Goal: Obtain resource: Download file/media

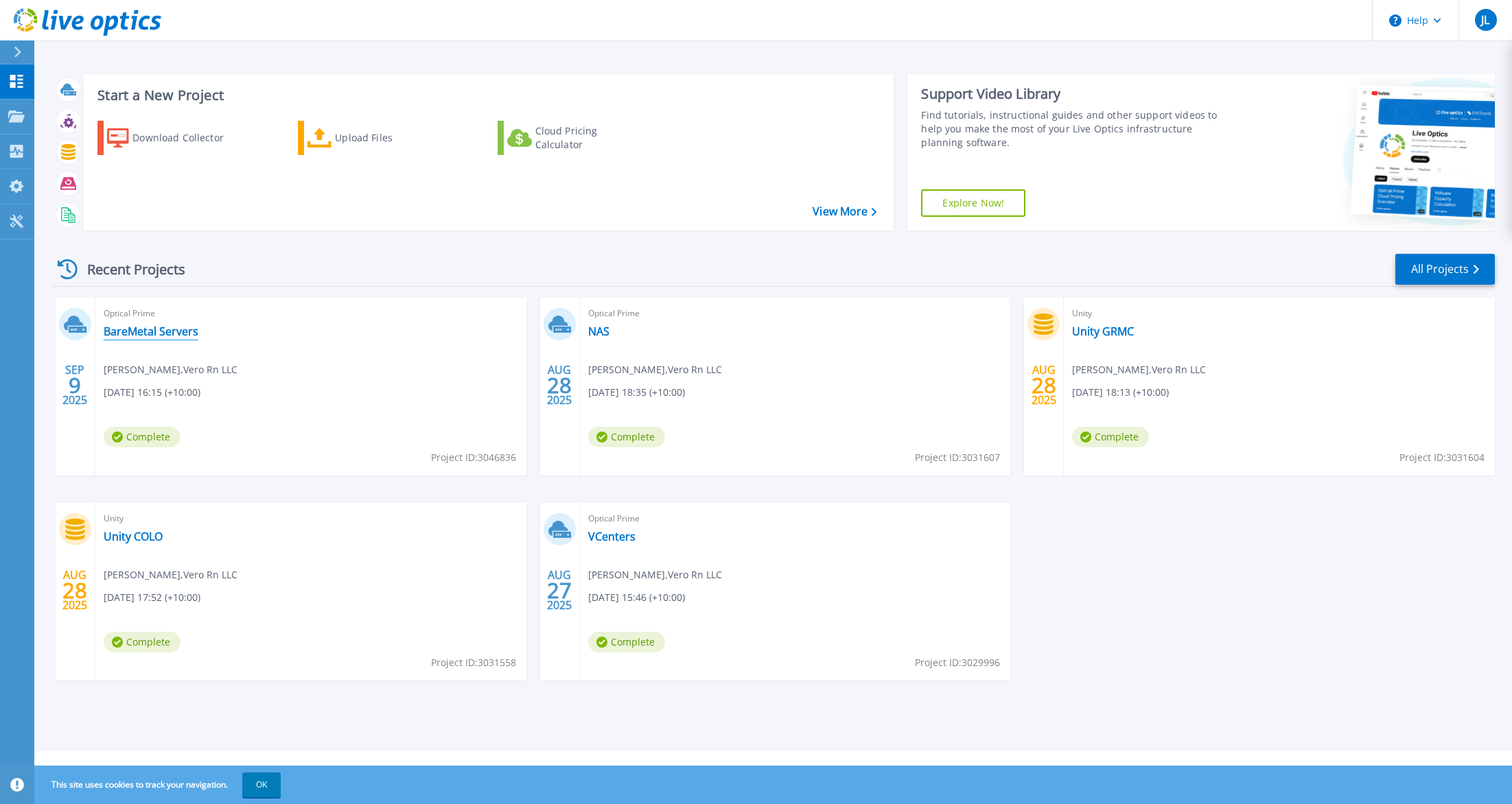
click at [177, 334] on link "BareMetal Servers" at bounding box center [151, 332] width 95 height 13
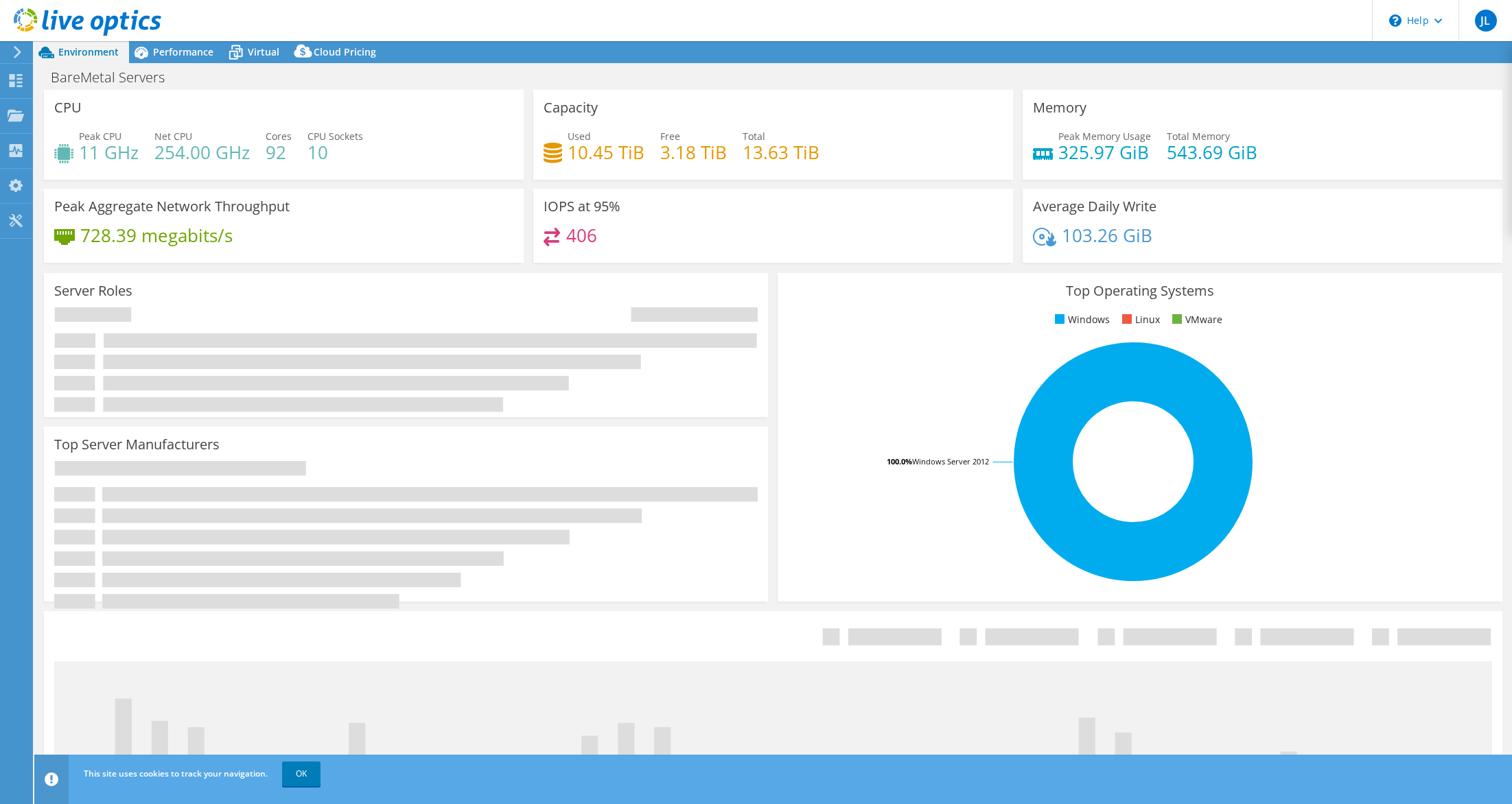
select select "USD"
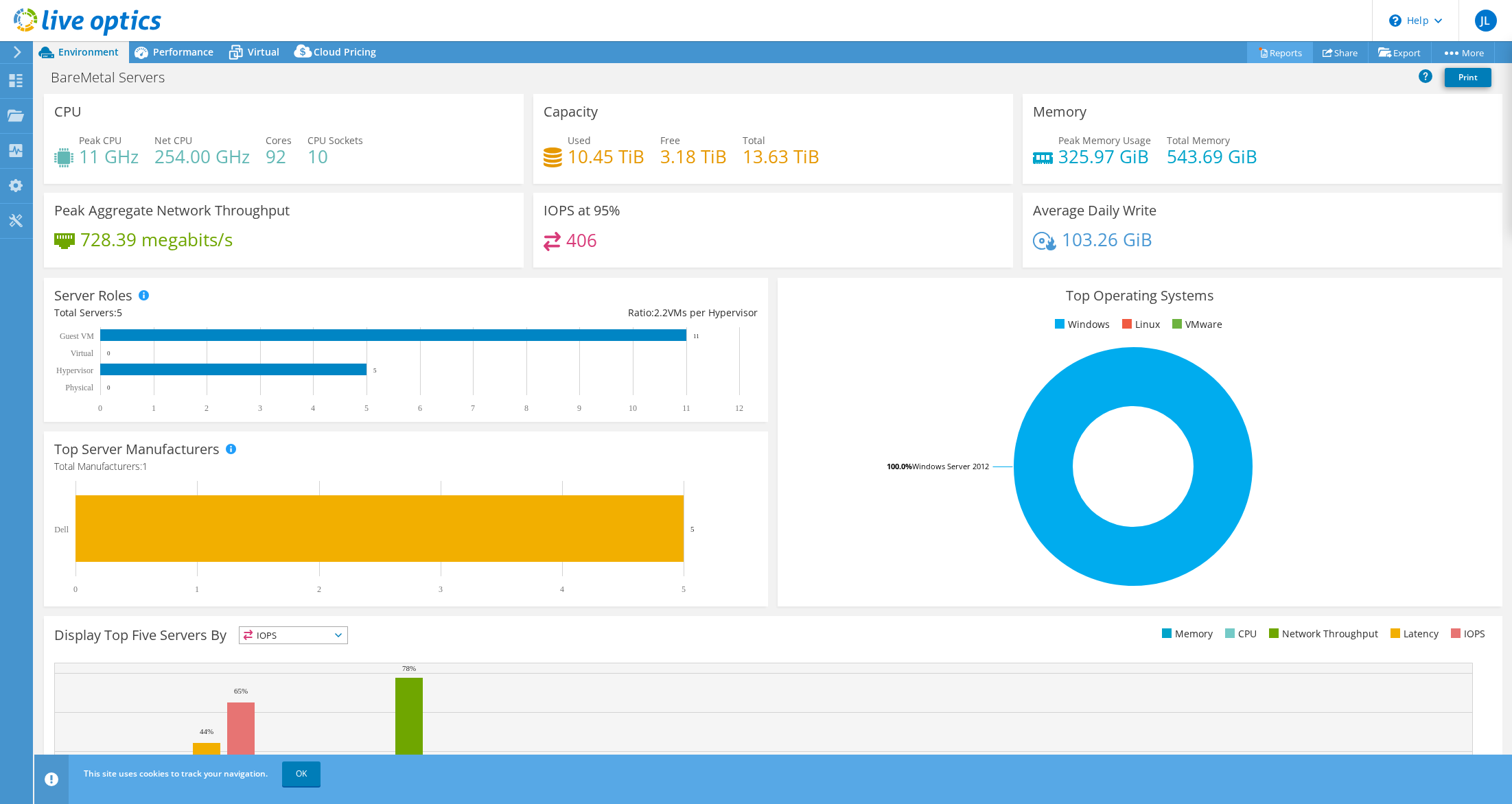
click at [1281, 54] on link "Reports" at bounding box center [1279, 52] width 66 height 21
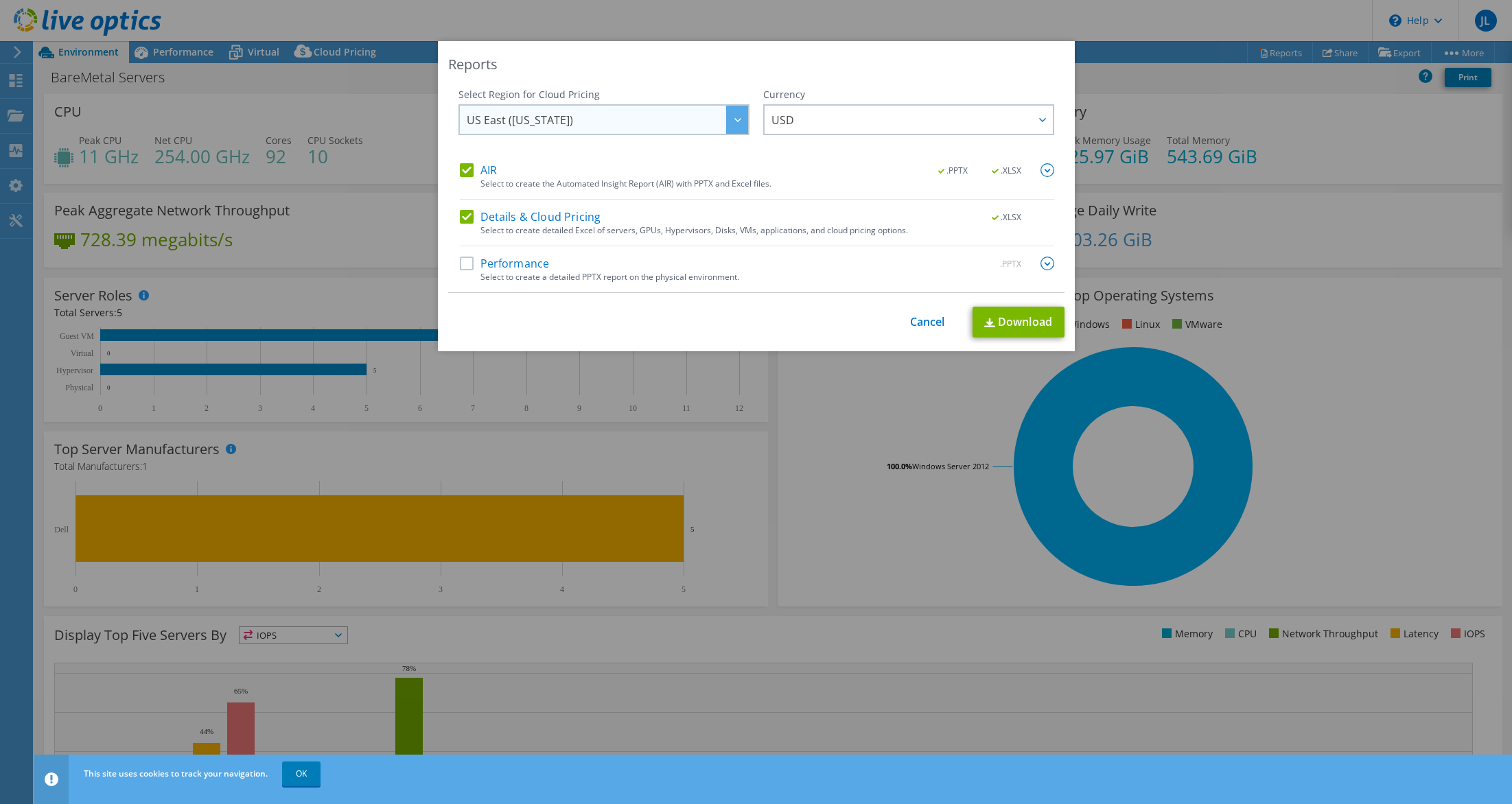
click at [738, 123] on div at bounding box center [737, 120] width 22 height 29
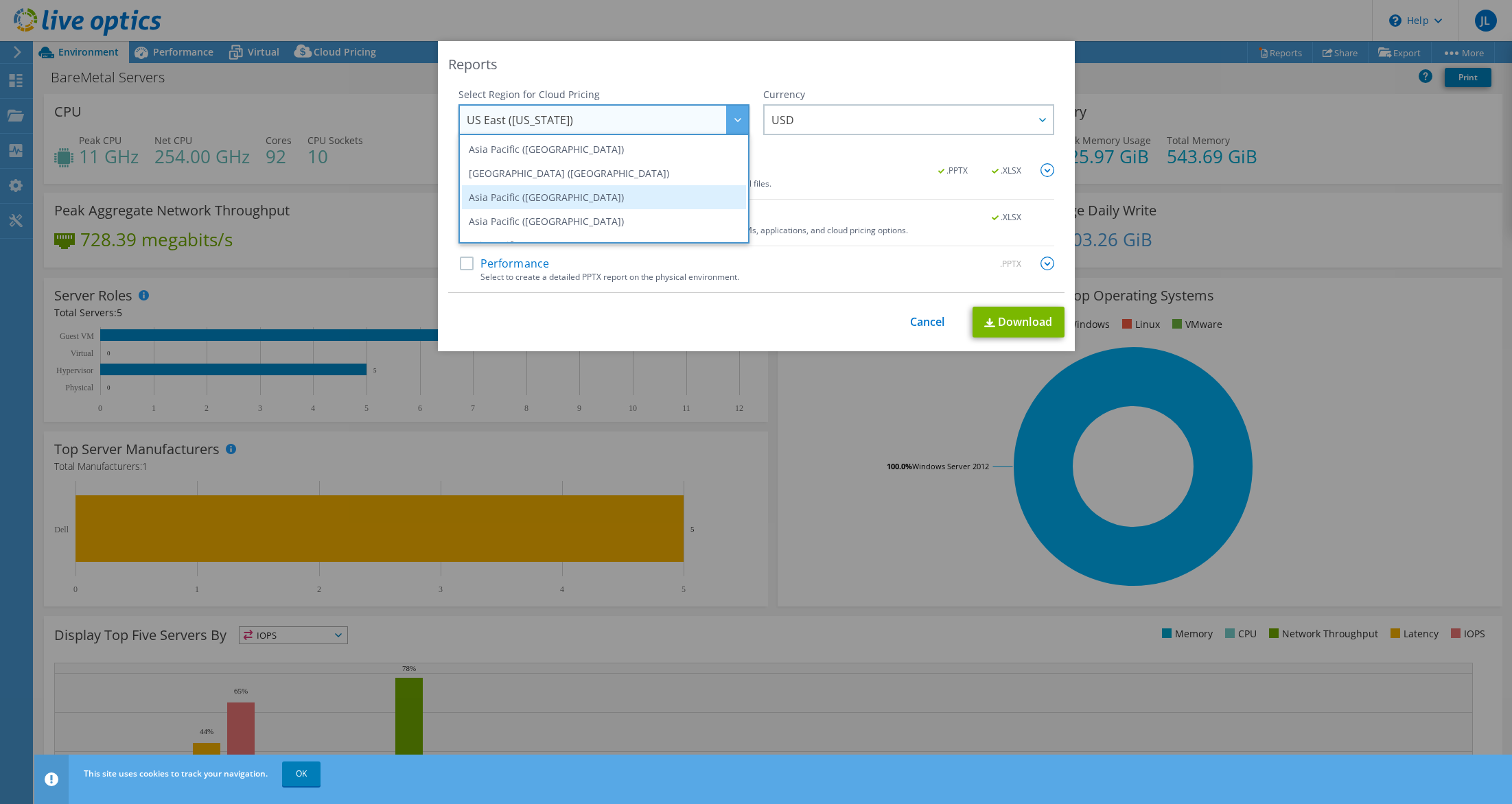
scroll to position [185, 0]
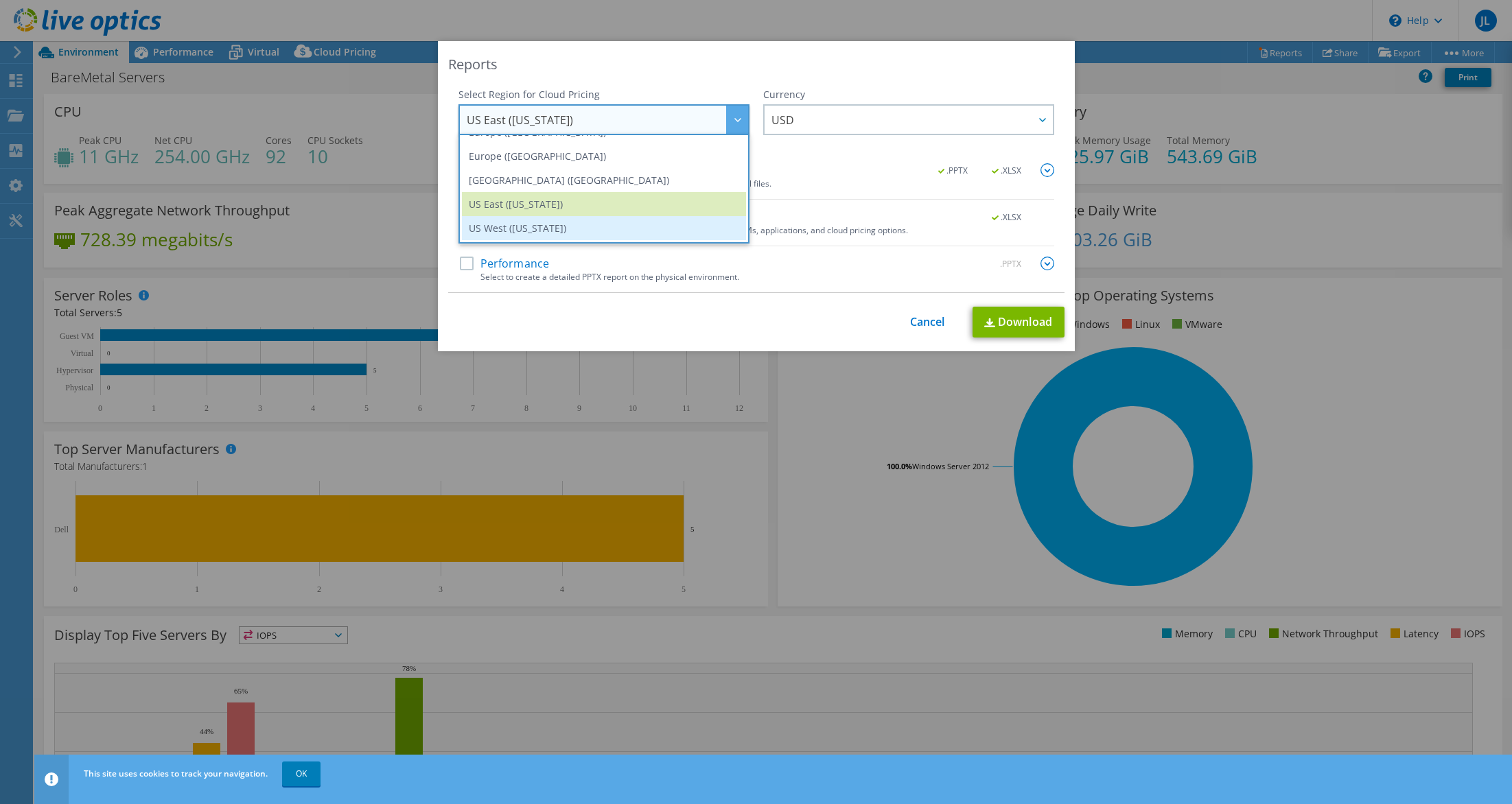
click at [665, 220] on li "US West (California)" at bounding box center [603, 227] width 284 height 24
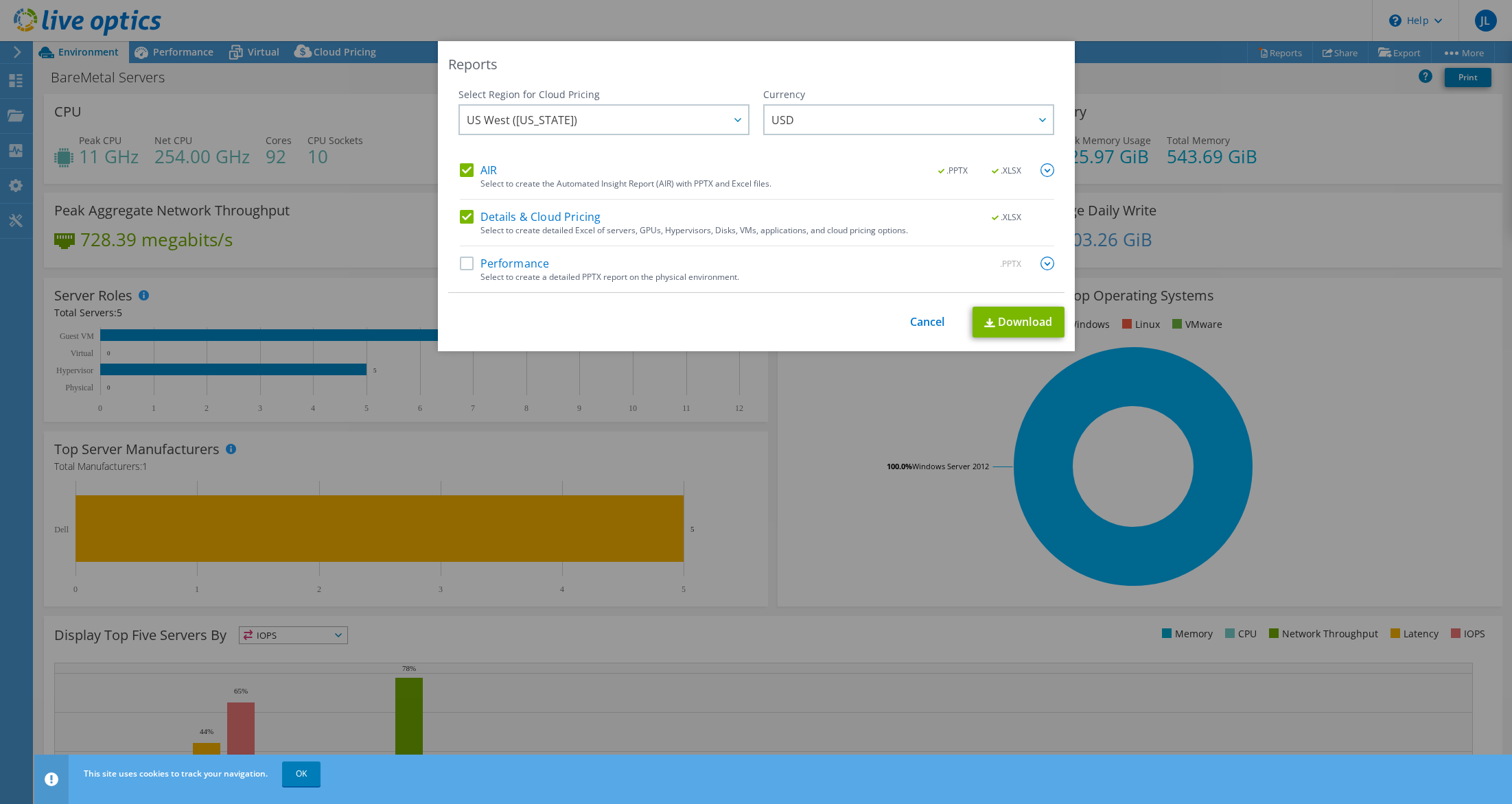
click at [532, 268] on label "Performance" at bounding box center [505, 263] width 90 height 13
click at [0, 0] on input "Performance" at bounding box center [0, 0] width 0 height 0
click at [1007, 323] on link "Download" at bounding box center [1018, 322] width 92 height 30
click at [912, 323] on link "Cancel" at bounding box center [927, 322] width 35 height 13
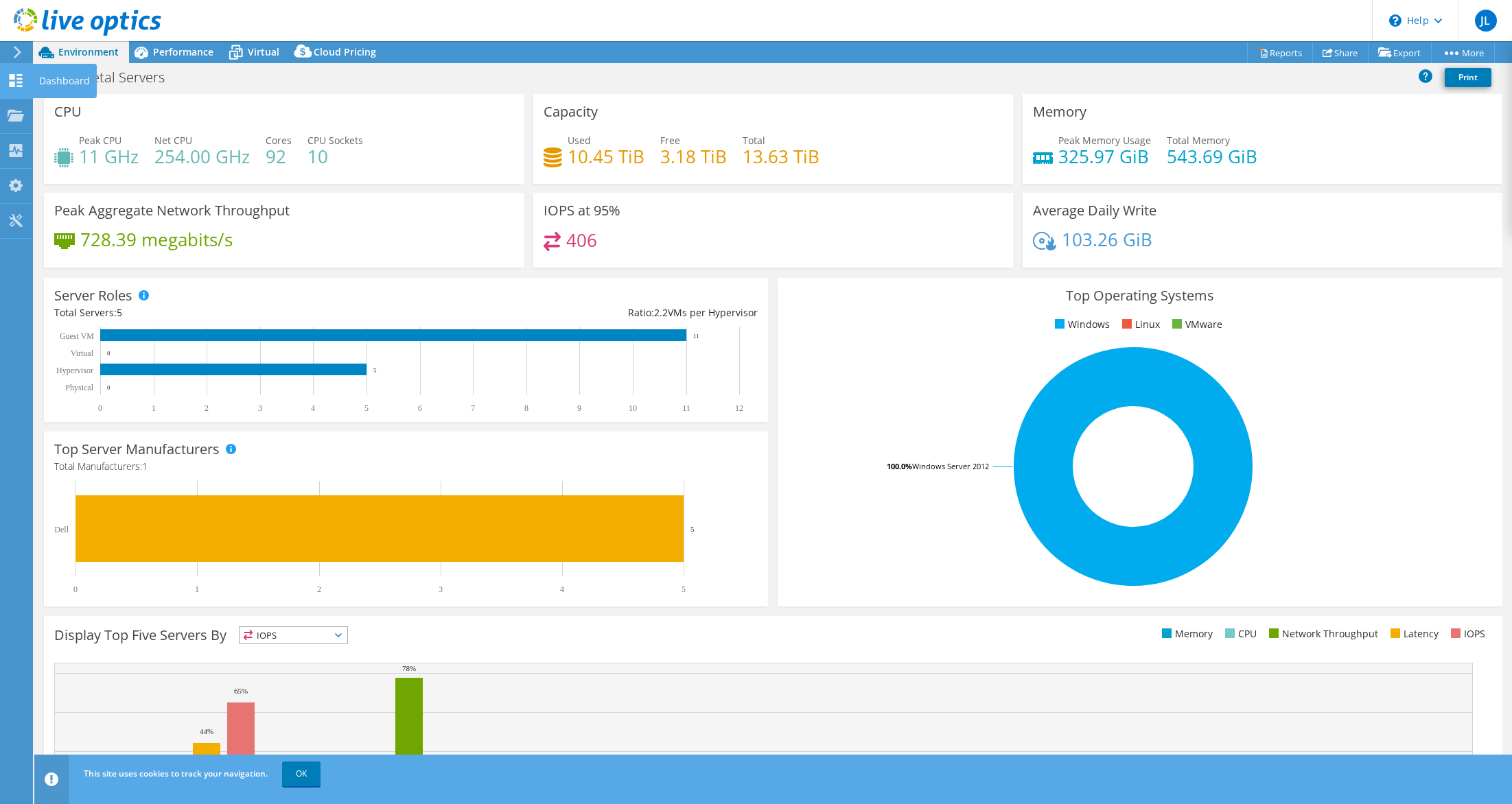
click at [21, 81] on icon at bounding box center [15, 81] width 16 height 13
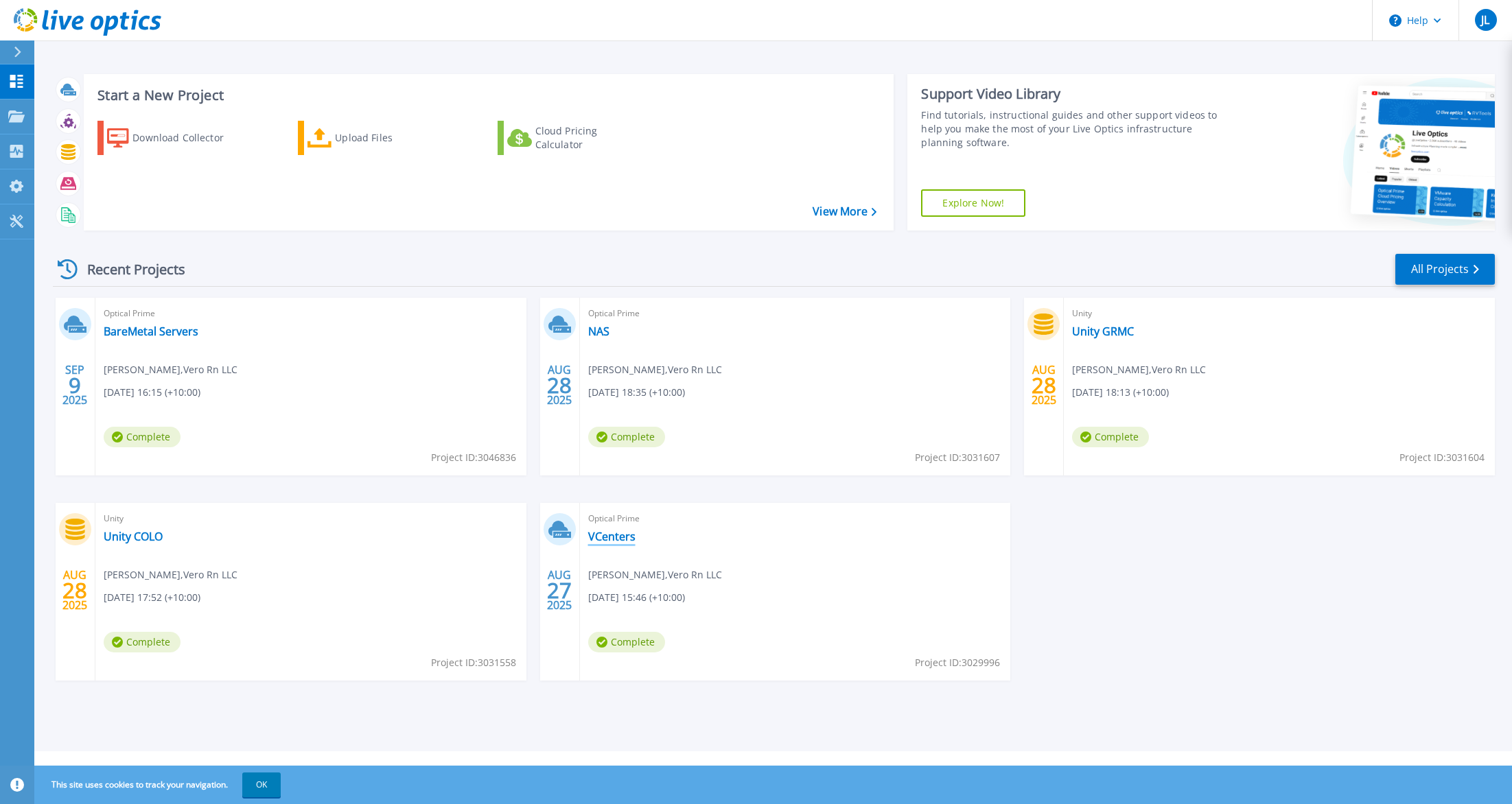
click at [628, 530] on link "VCenters" at bounding box center [612, 536] width 48 height 13
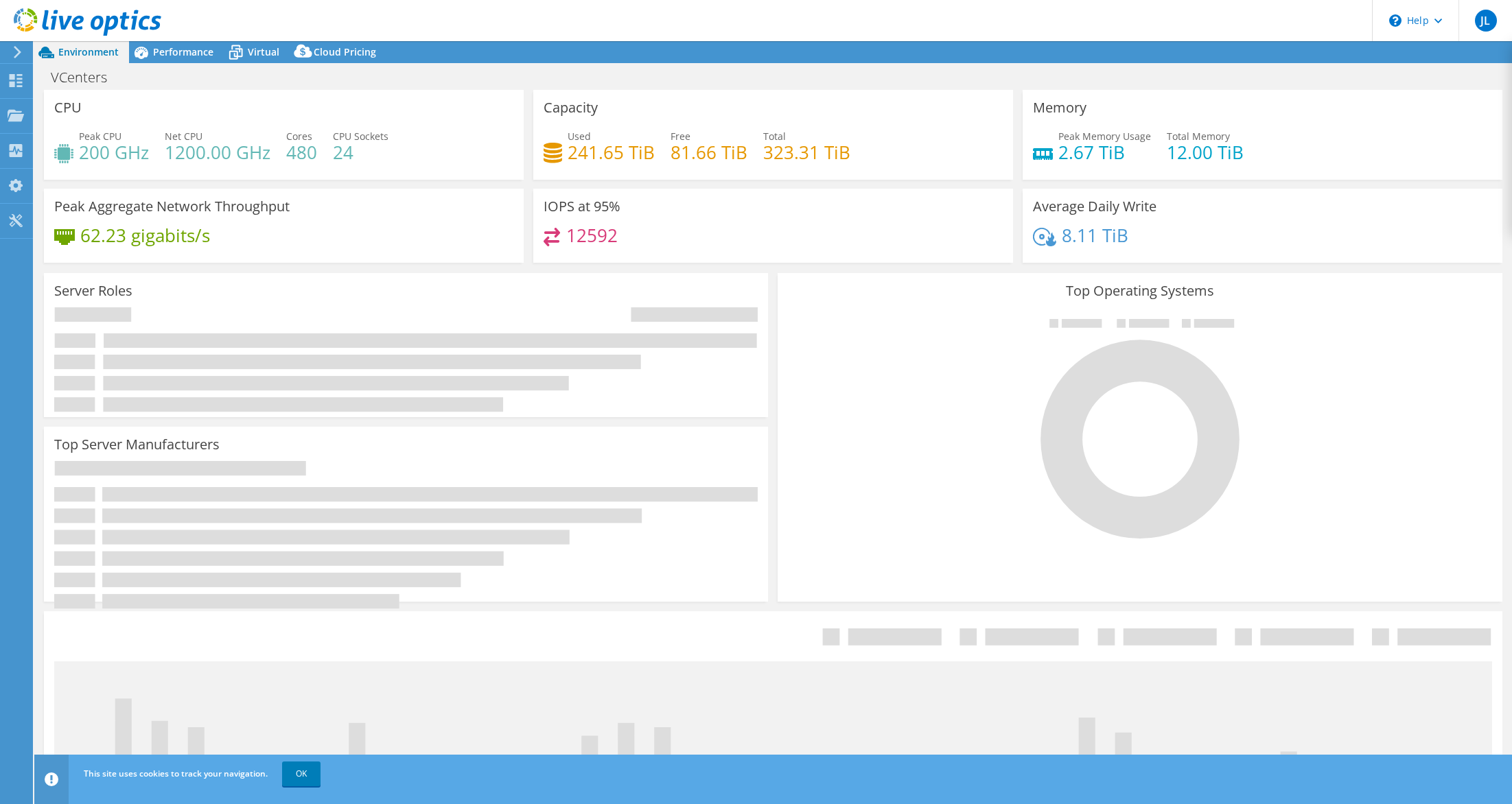
select select "USWest"
select select "USD"
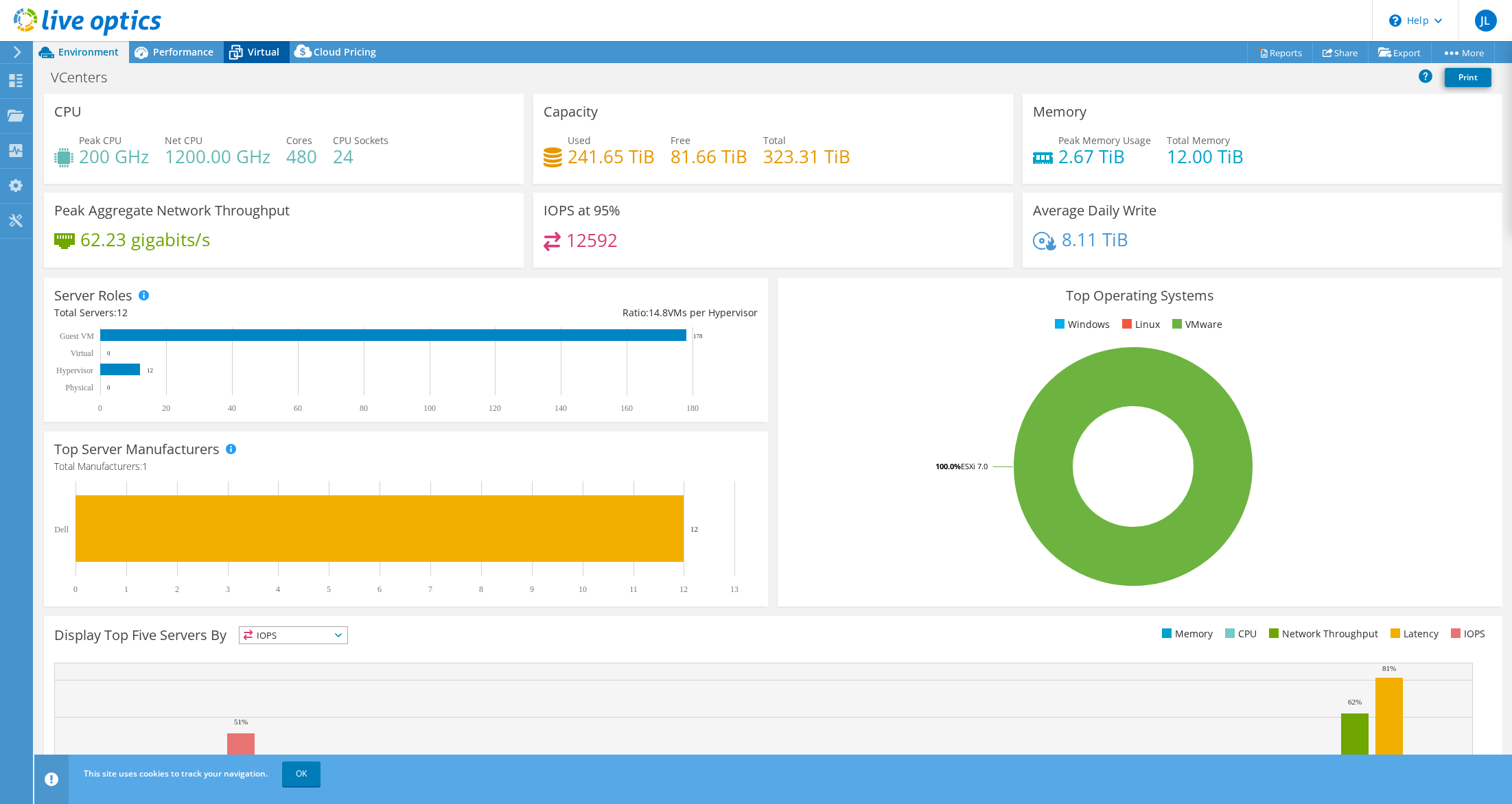
click at [255, 46] on span "Virtual" at bounding box center [263, 52] width 31 height 13
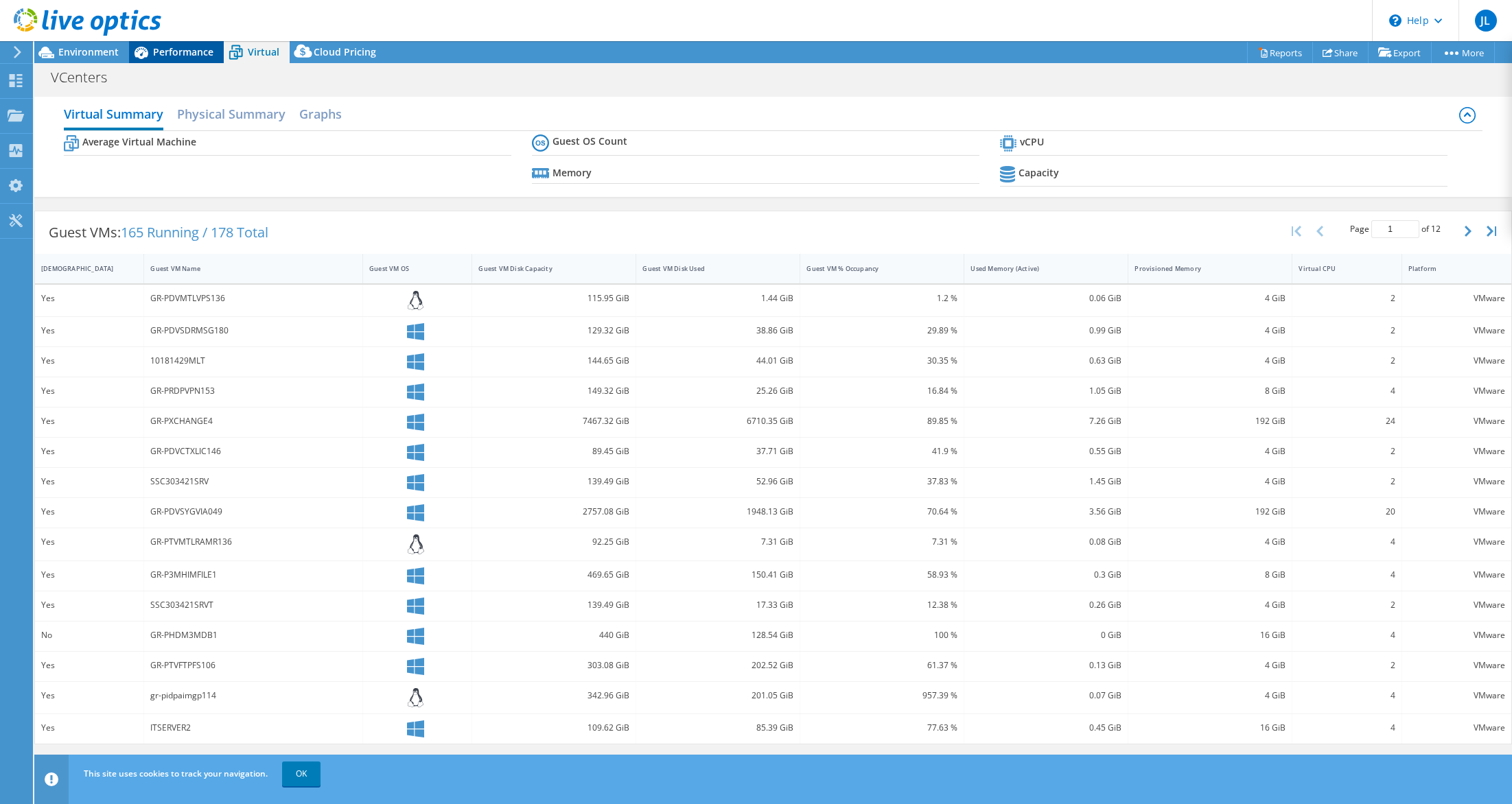
click at [202, 48] on span "Performance" at bounding box center [183, 52] width 61 height 13
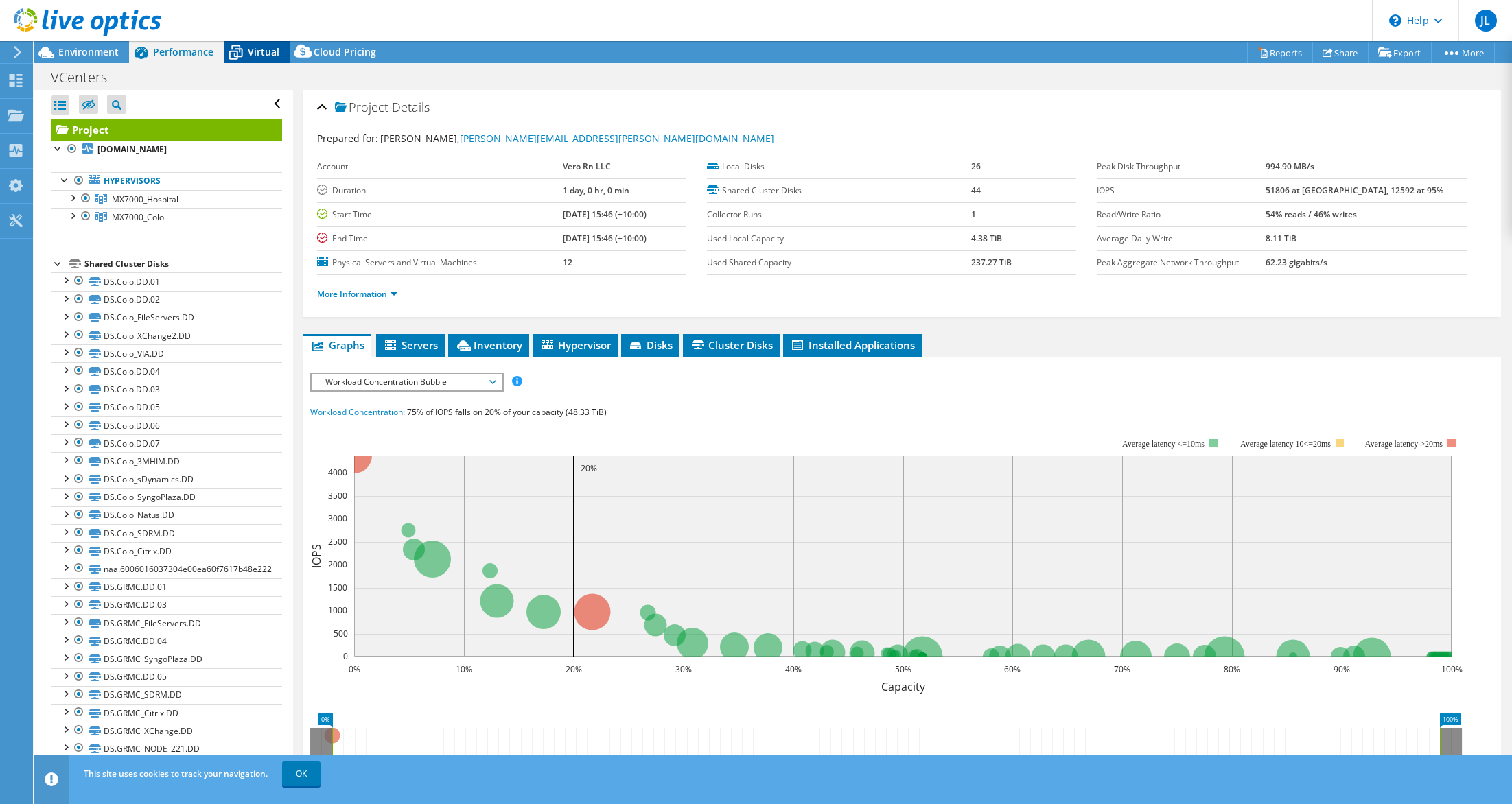
click at [260, 46] on span "Virtual" at bounding box center [263, 52] width 31 height 13
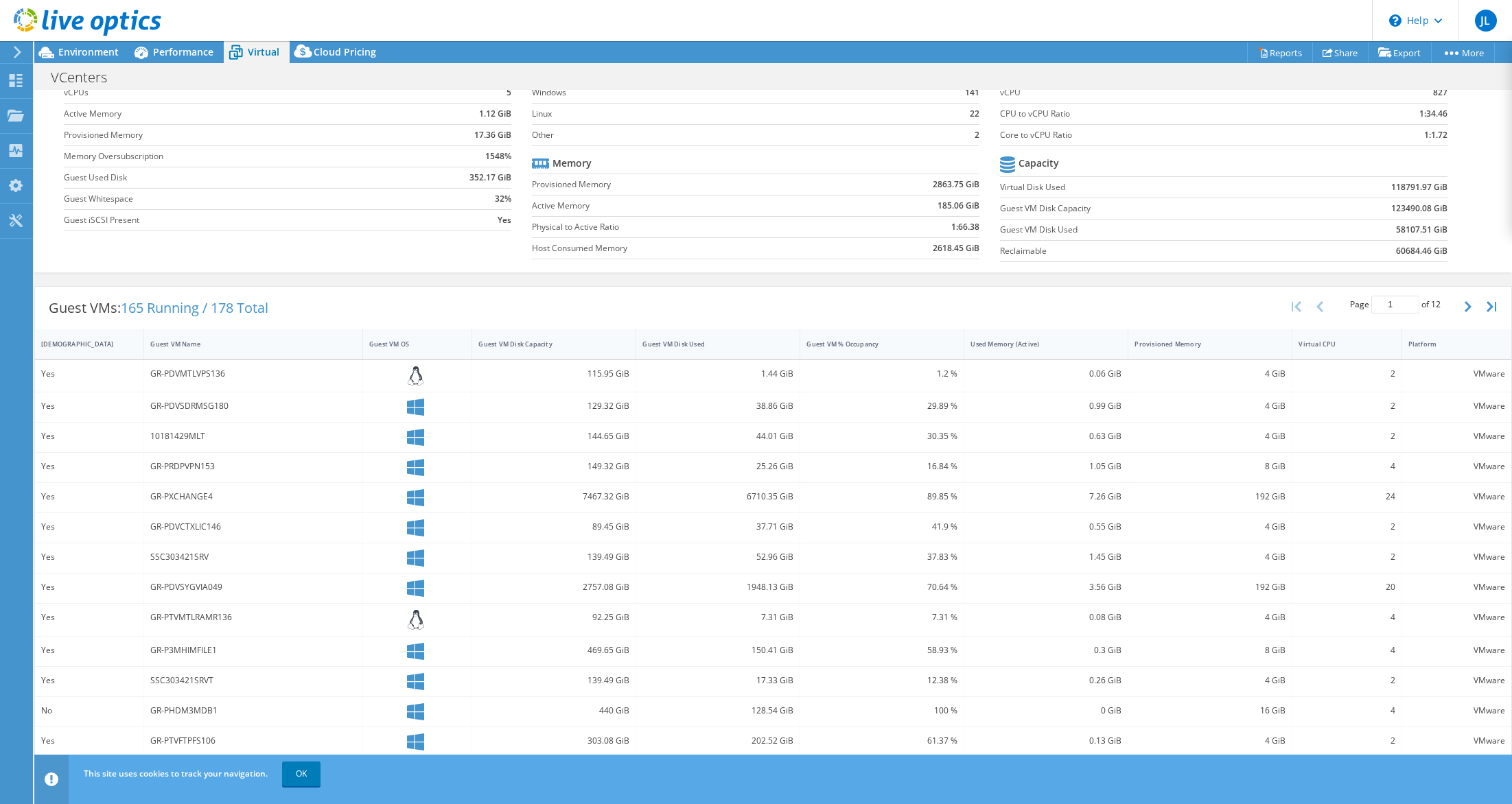
scroll to position [123, 0]
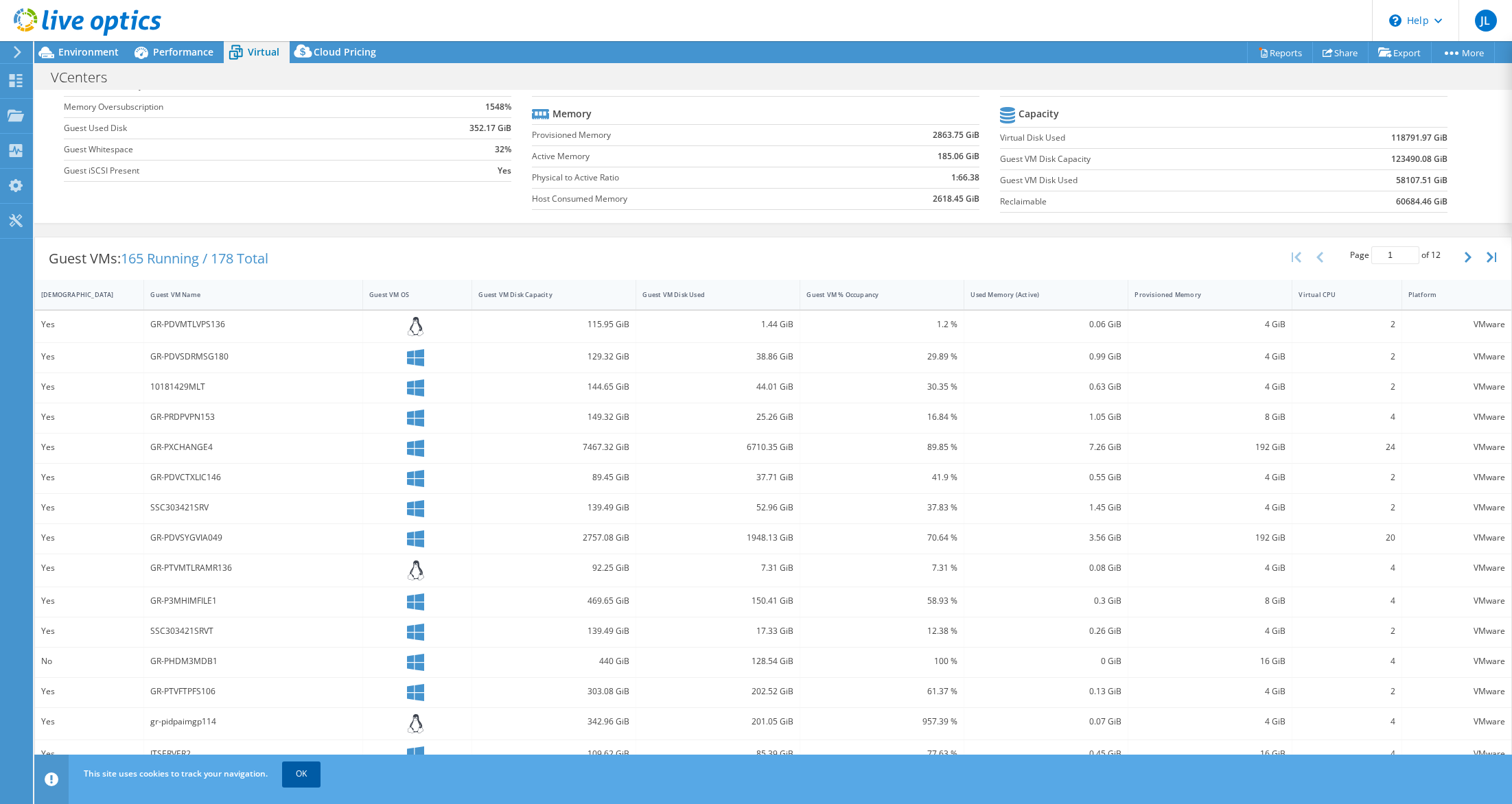
click at [290, 773] on link "OK" at bounding box center [301, 774] width 38 height 25
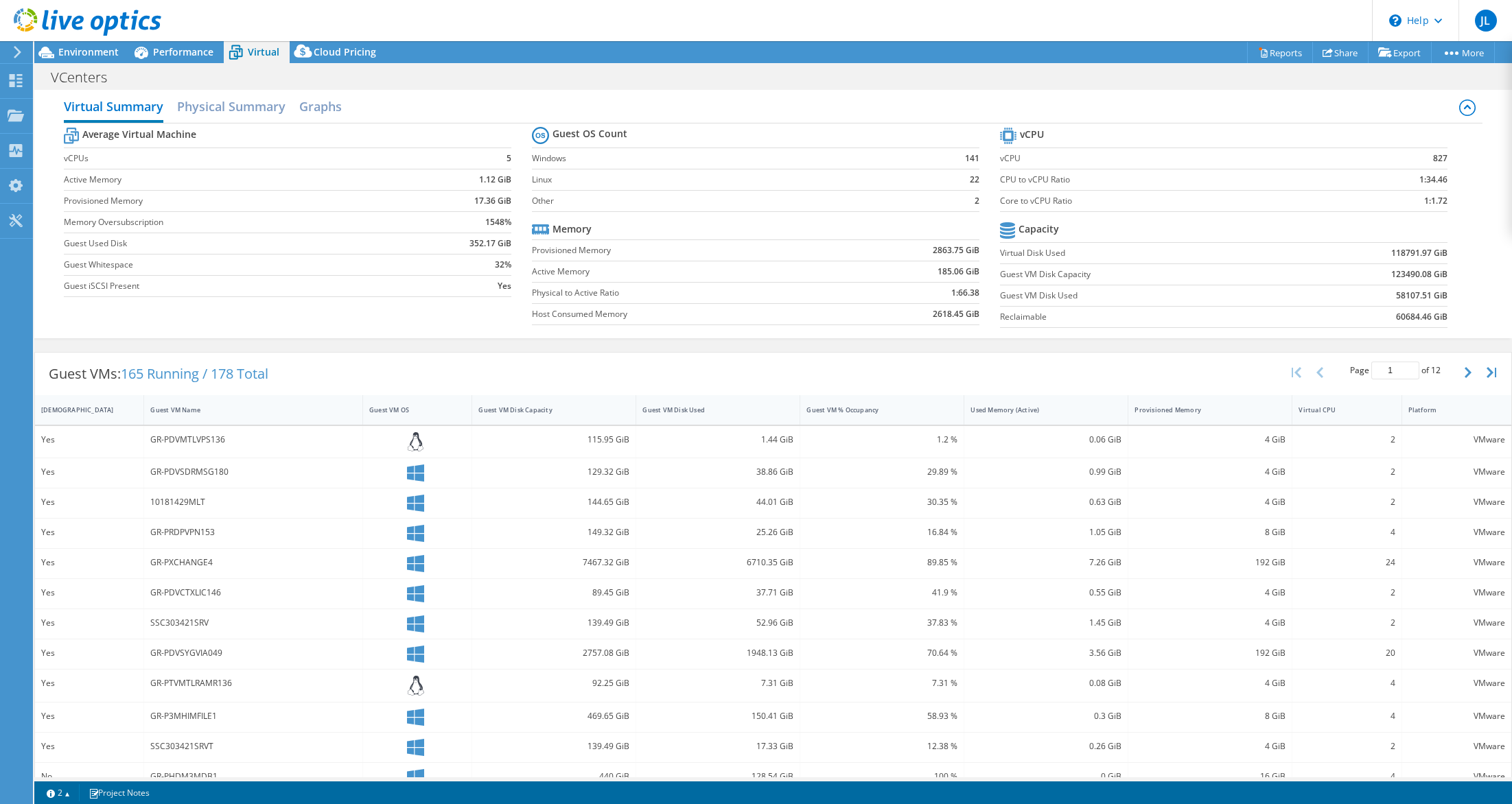
scroll to position [0, 0]
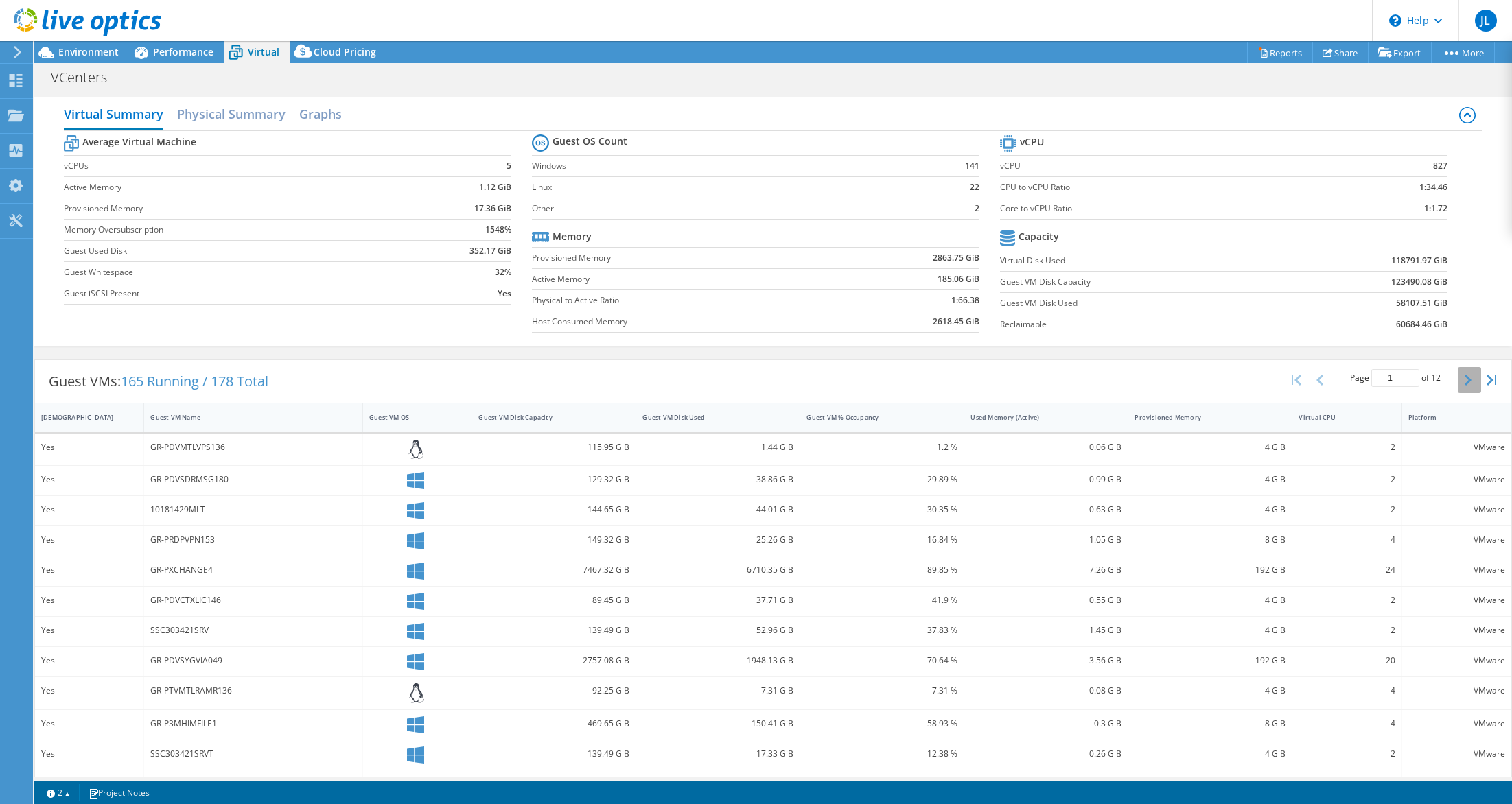
click at [1458, 378] on button "button" at bounding box center [1469, 379] width 24 height 26
click at [1458, 379] on button "button" at bounding box center [1469, 379] width 24 height 26
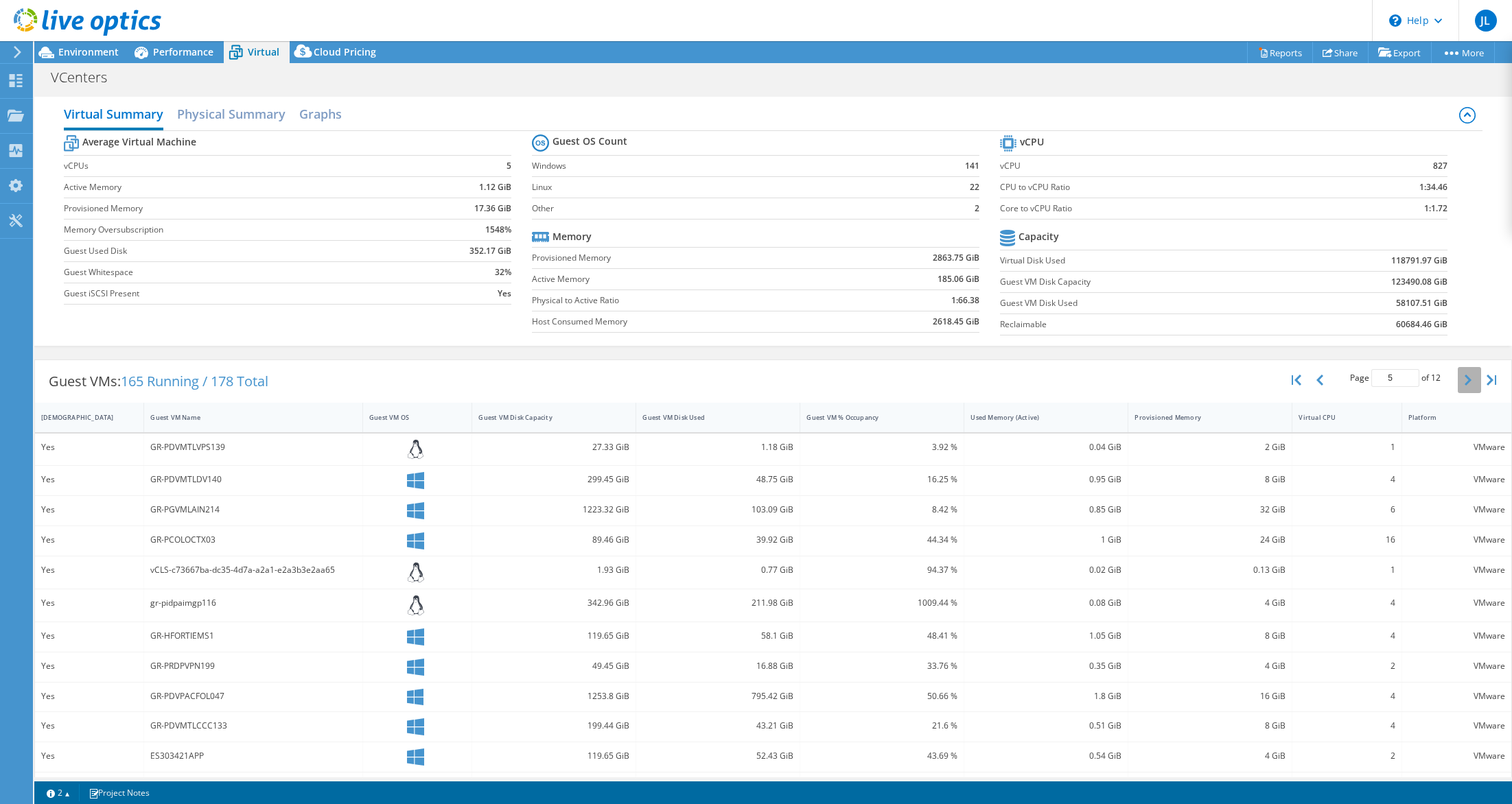
type input "6"
click at [417, 481] on icon at bounding box center [415, 481] width 17 height 17
